Goal: Information Seeking & Learning: Learn about a topic

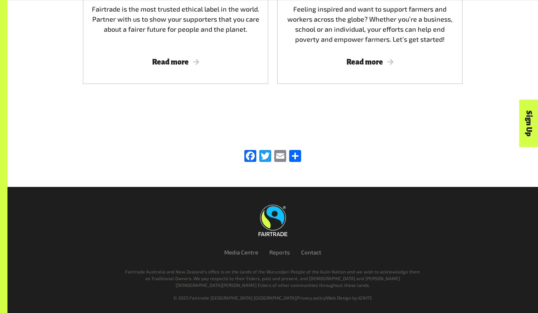
scroll to position [2069, 0]
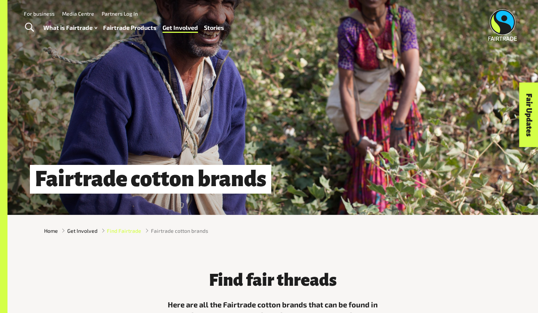
click at [121, 232] on span "Find Fairtrade" at bounding box center [124, 231] width 34 height 8
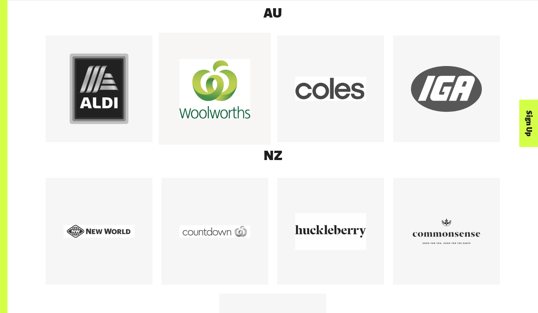
scroll to position [467, 0]
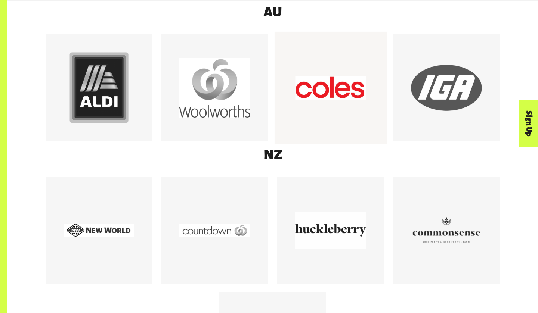
click at [330, 105] on div at bounding box center [330, 87] width 71 height 71
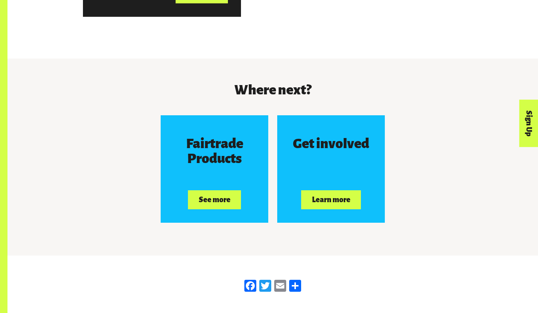
scroll to position [1149, 0]
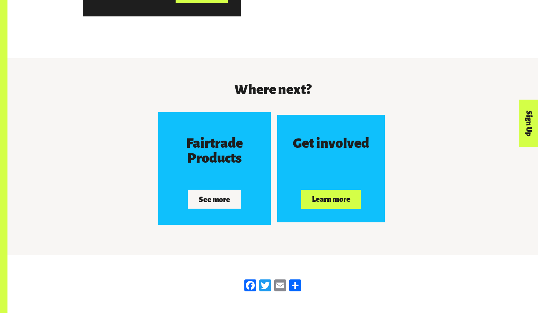
click at [218, 203] on button "See more" at bounding box center [214, 199] width 53 height 19
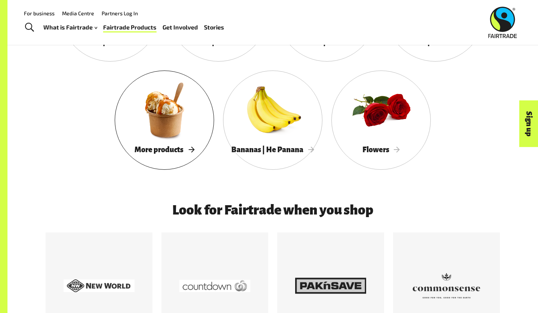
scroll to position [749, 0]
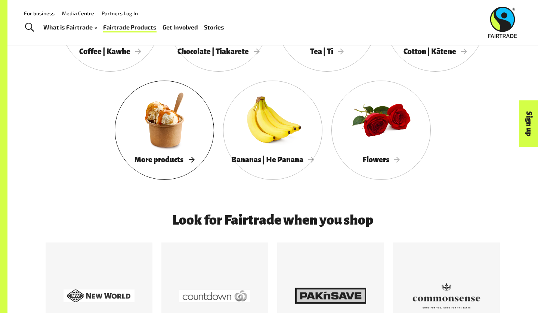
click at [157, 143] on div at bounding box center [164, 120] width 99 height 65
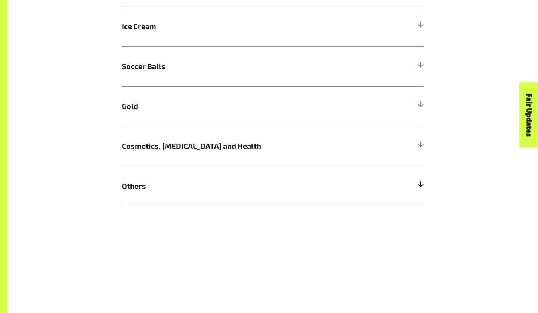
scroll to position [530, 0]
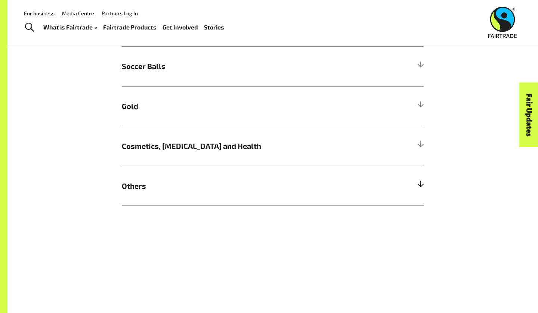
click at [132, 187] on span "Others" at bounding box center [235, 185] width 226 height 11
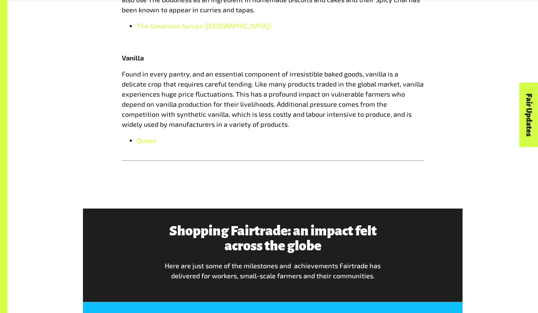
scroll to position [946, 0]
